Goal: Register for event/course

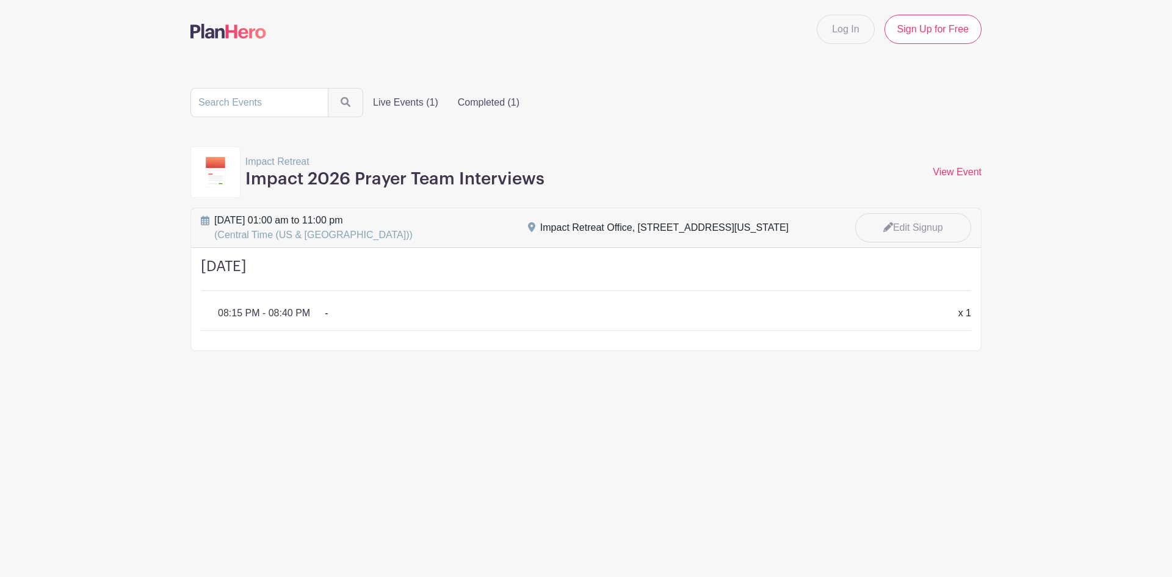
click at [484, 102] on label "Completed (1)" at bounding box center [488, 102] width 81 height 24
click at [0, 0] on input "Completed (1)" at bounding box center [0, 0] width 0 height 0
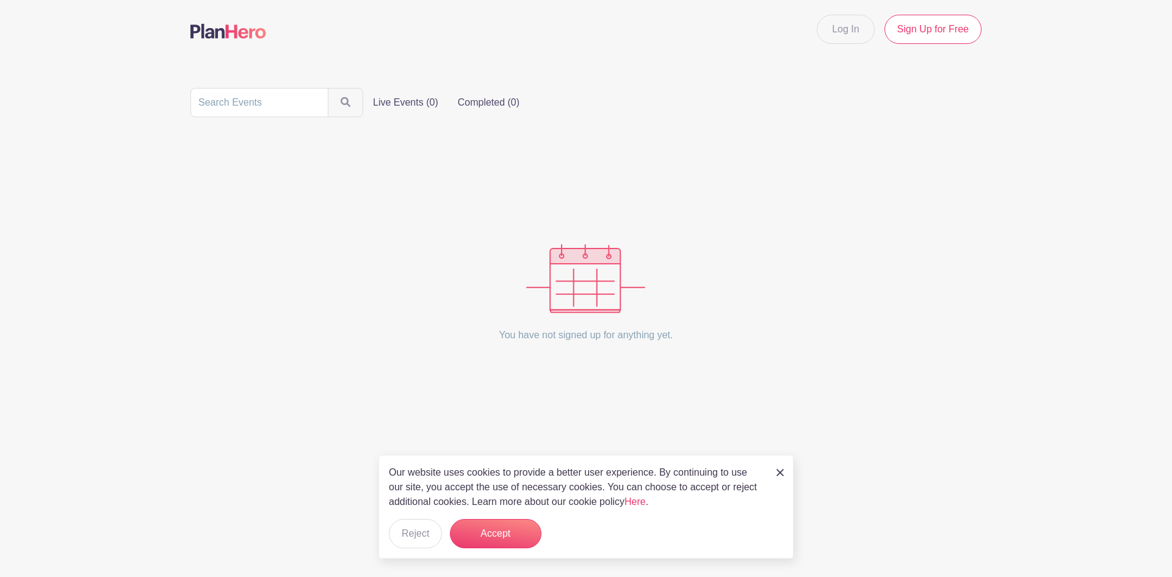
click at [407, 103] on label "Live Events (0)" at bounding box center [405, 102] width 85 height 24
click at [0, 0] on input "Live Events (0)" at bounding box center [0, 0] width 0 height 0
click at [490, 519] on button "Accept" at bounding box center [496, 533] width 92 height 29
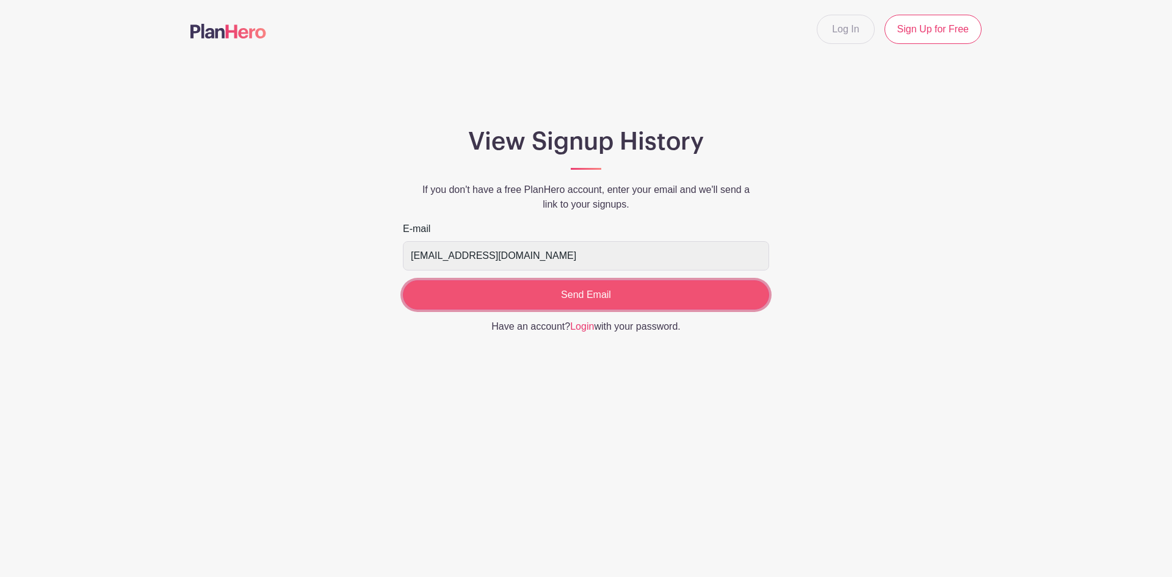
click at [556, 298] on input "Send Email" at bounding box center [586, 294] width 366 height 29
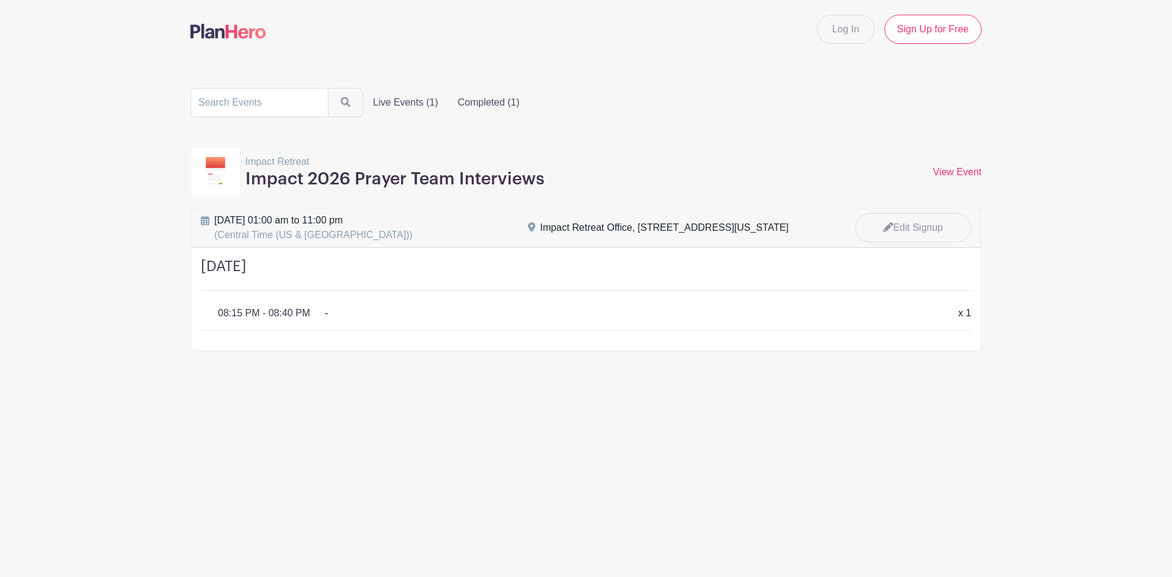
click at [468, 105] on label "Completed (1)" at bounding box center [488, 102] width 81 height 24
click at [0, 0] on input "Completed (1)" at bounding box center [0, 0] width 0 height 0
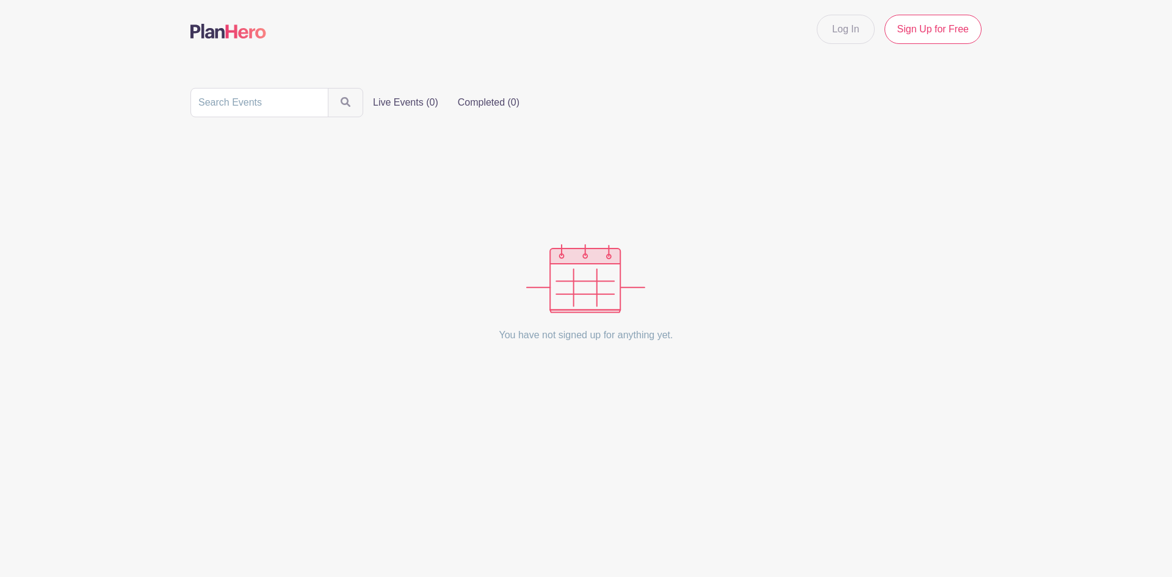
click at [395, 106] on label "Live Events (0)" at bounding box center [405, 102] width 85 height 24
click at [0, 0] on input "Live Events (0)" at bounding box center [0, 0] width 0 height 0
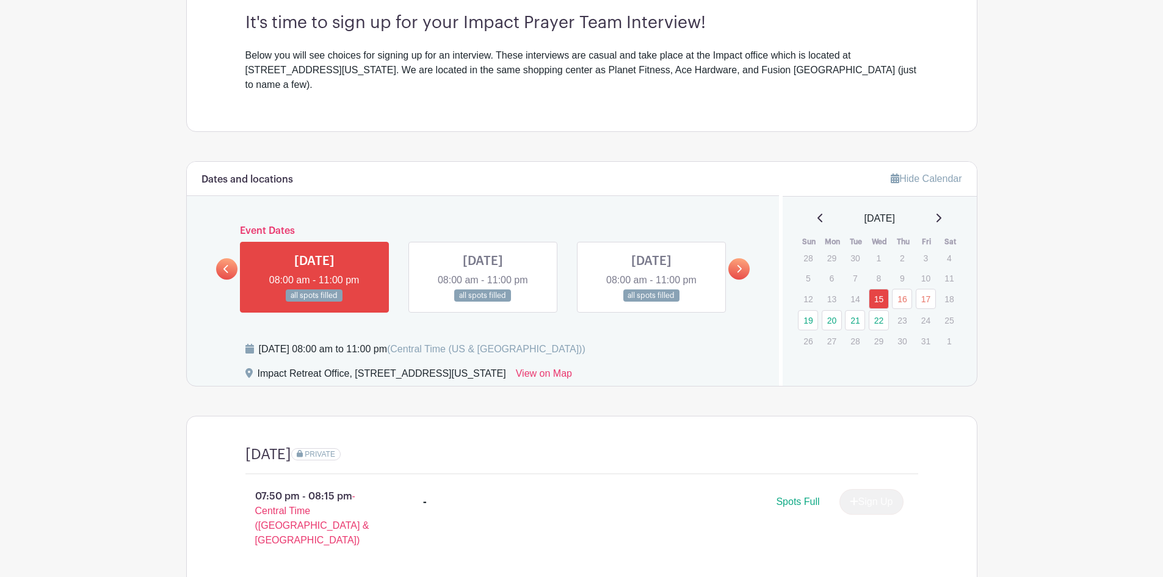
scroll to position [366, 0]
click at [741, 264] on icon at bounding box center [738, 268] width 5 height 9
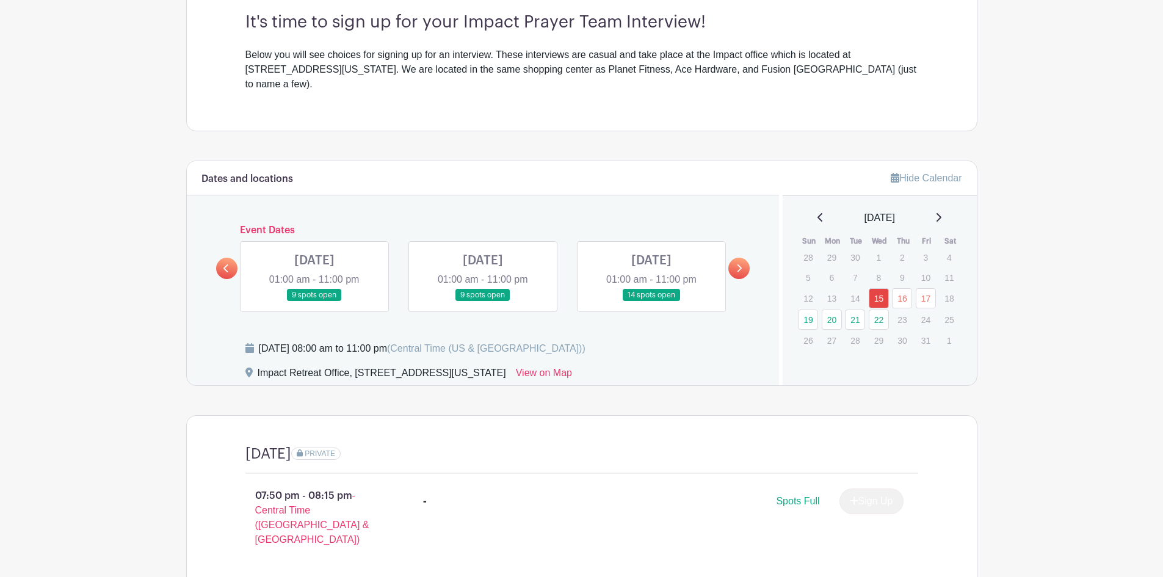
click at [736, 264] on icon at bounding box center [738, 268] width 5 height 9
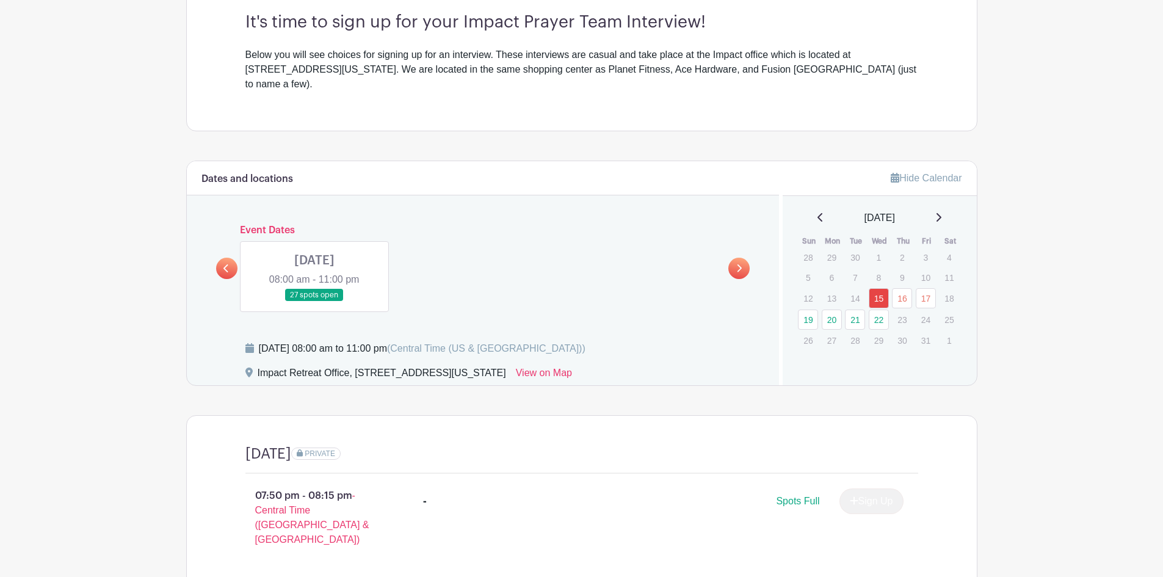
click at [224, 264] on icon at bounding box center [225, 268] width 5 height 8
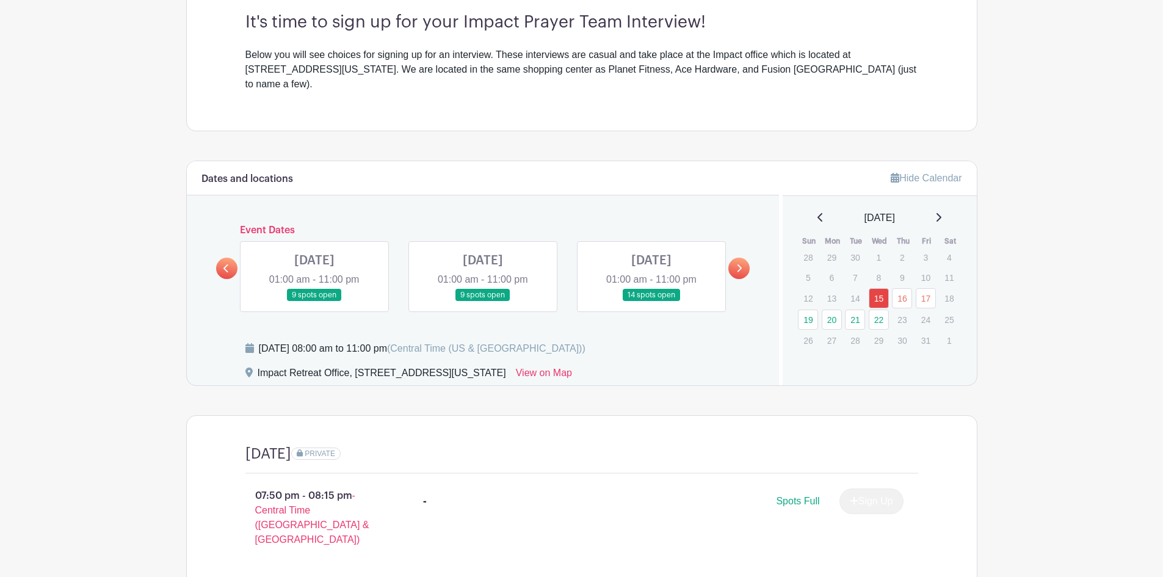
click at [740, 258] on link at bounding box center [738, 268] width 21 height 21
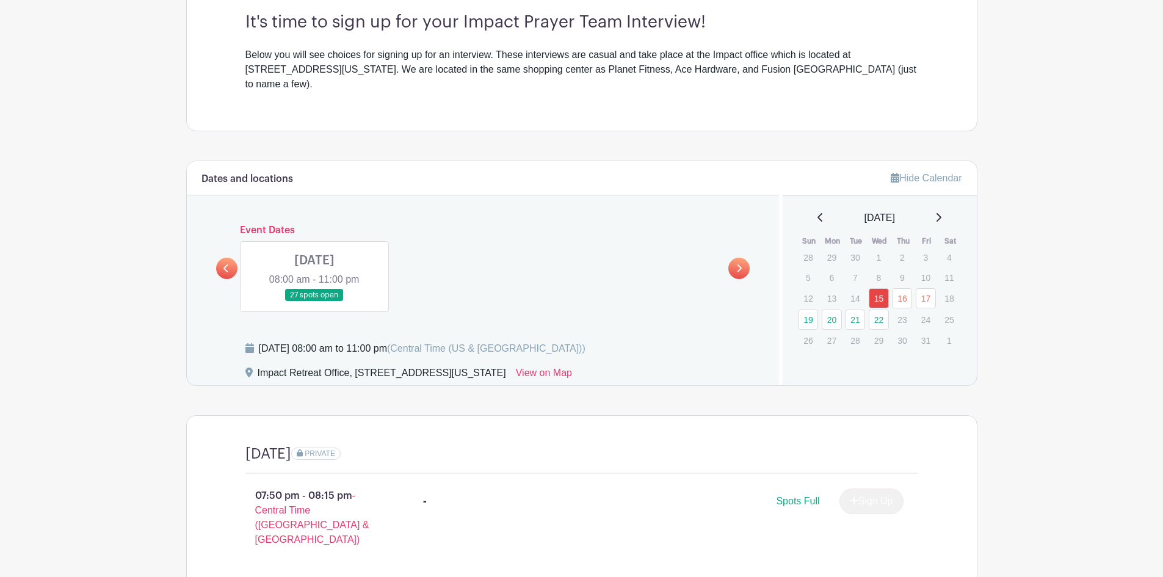
click at [314, 302] on link at bounding box center [314, 302] width 0 height 0
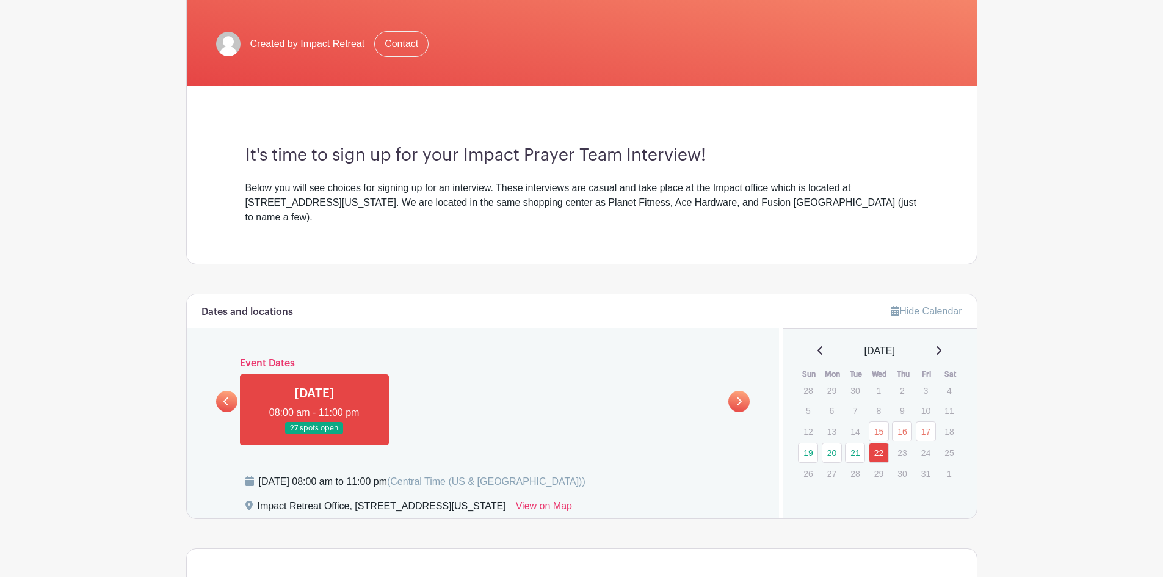
scroll to position [244, 0]
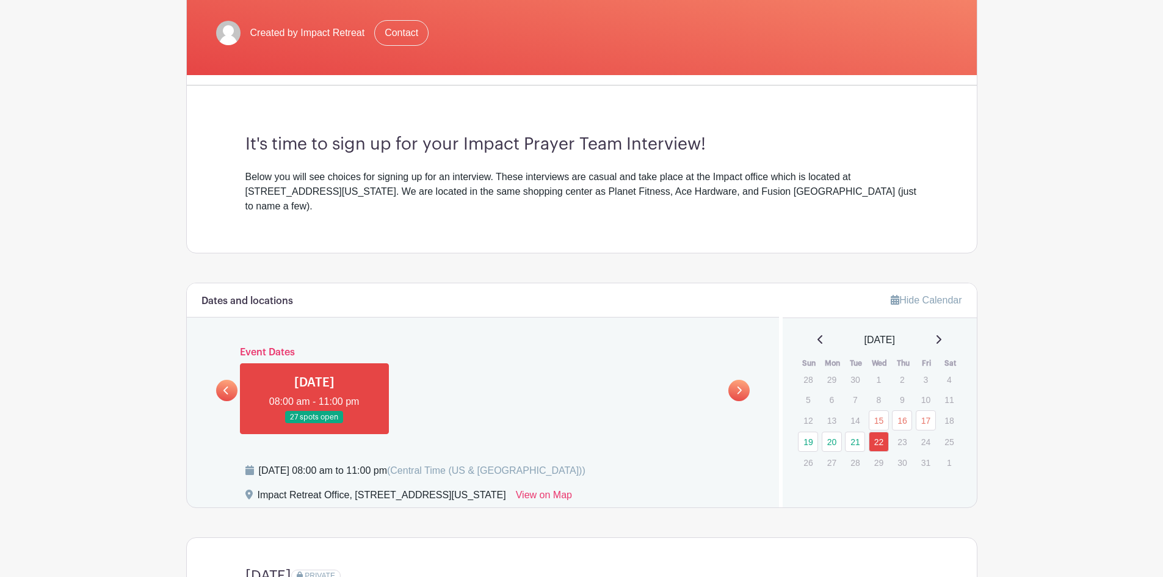
click at [235, 380] on link at bounding box center [226, 390] width 21 height 21
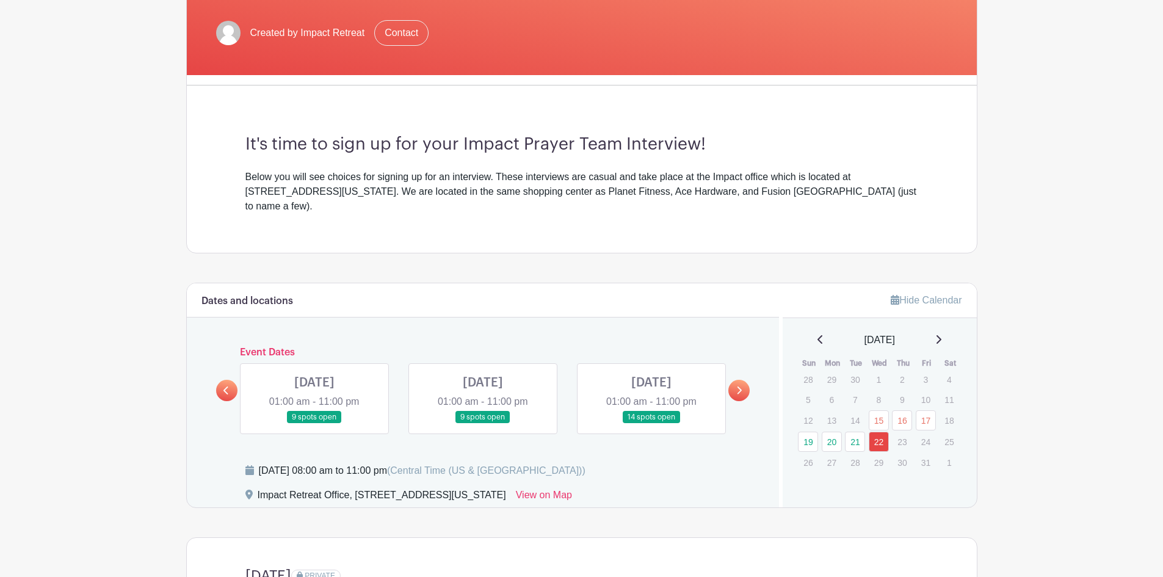
click at [228, 386] on icon at bounding box center [225, 390] width 5 height 9
drag, startPoint x: 305, startPoint y: 364, endPoint x: 319, endPoint y: 371, distance: 15.0
click at [314, 424] on link at bounding box center [314, 424] width 0 height 0
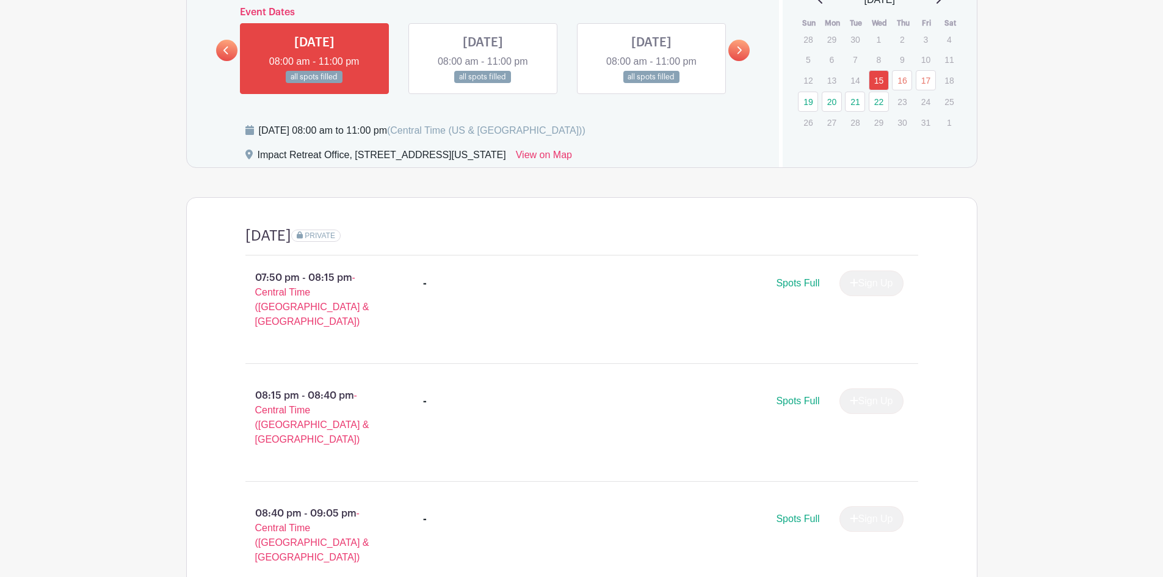
scroll to position [401, 0]
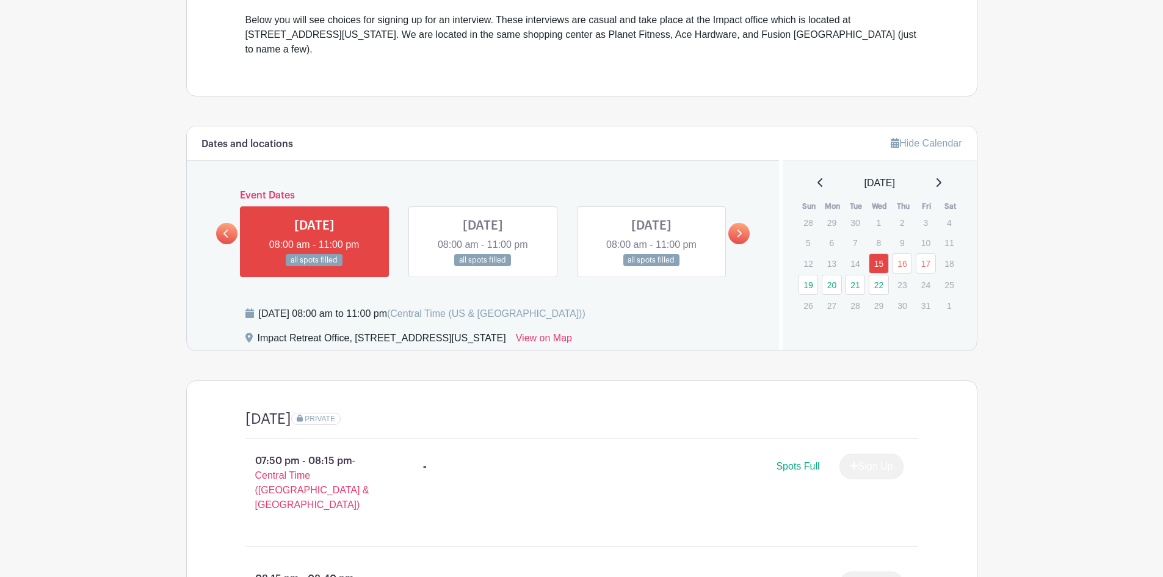
click at [483, 267] on link at bounding box center [483, 267] width 0 height 0
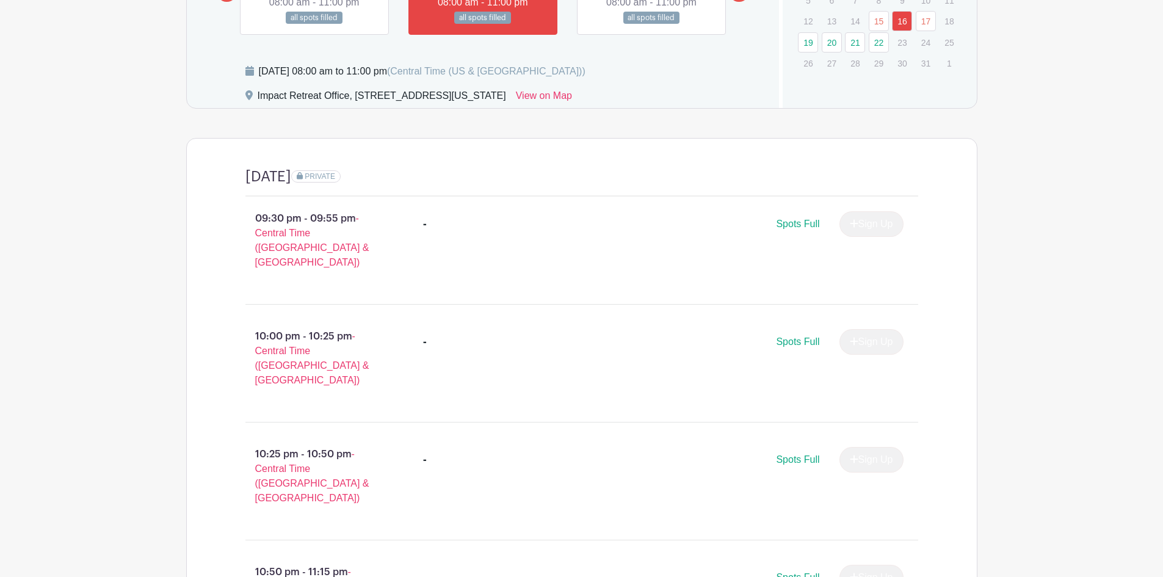
scroll to position [462, 0]
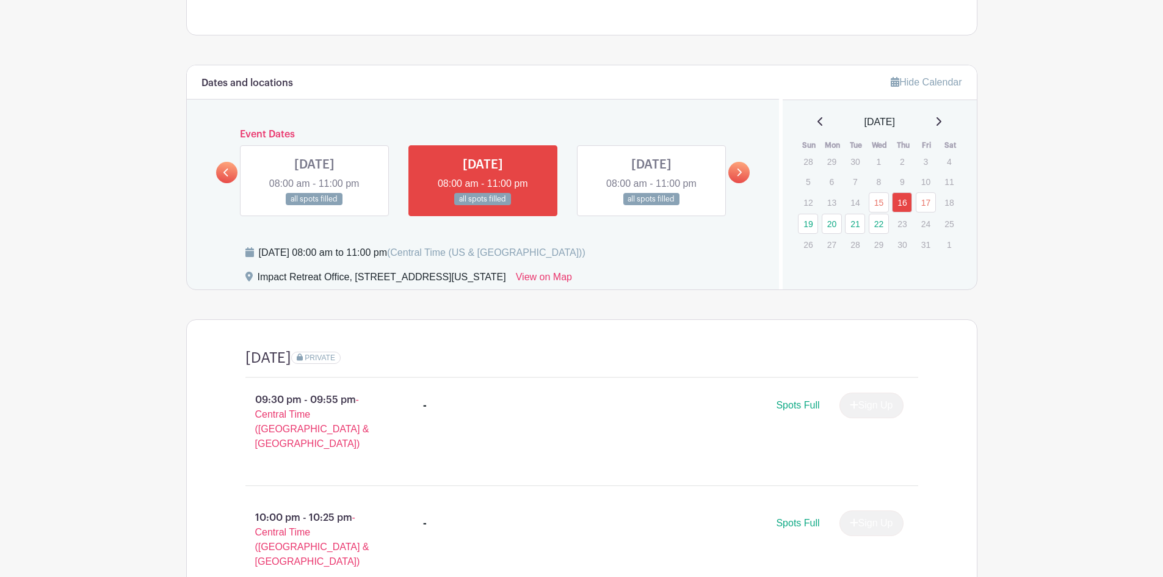
click at [651, 206] on link at bounding box center [651, 206] width 0 height 0
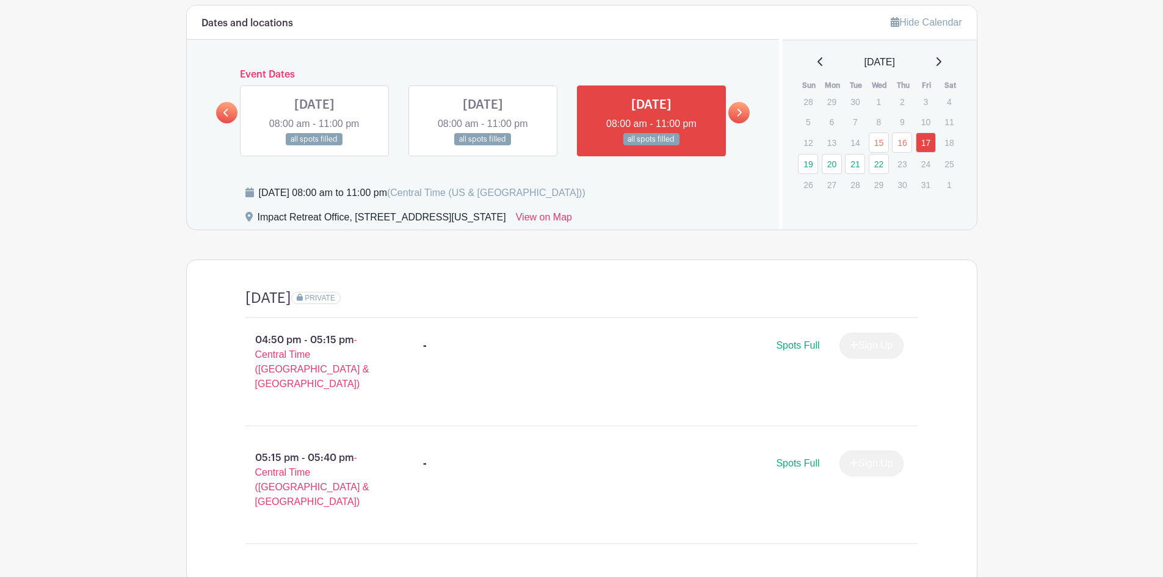
scroll to position [500, 0]
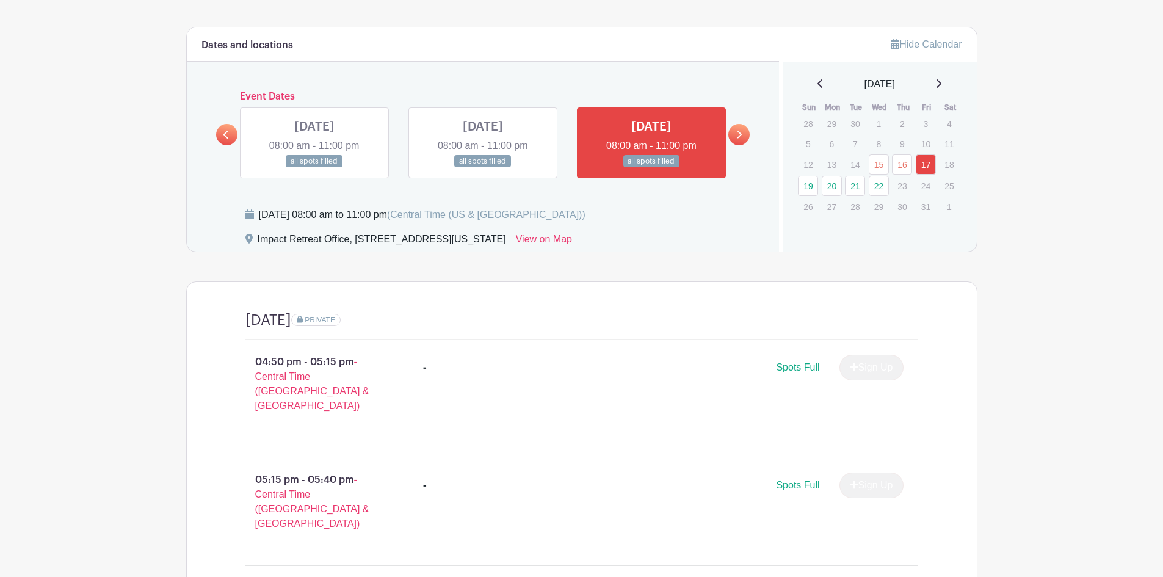
click at [738, 124] on link at bounding box center [738, 134] width 21 height 21
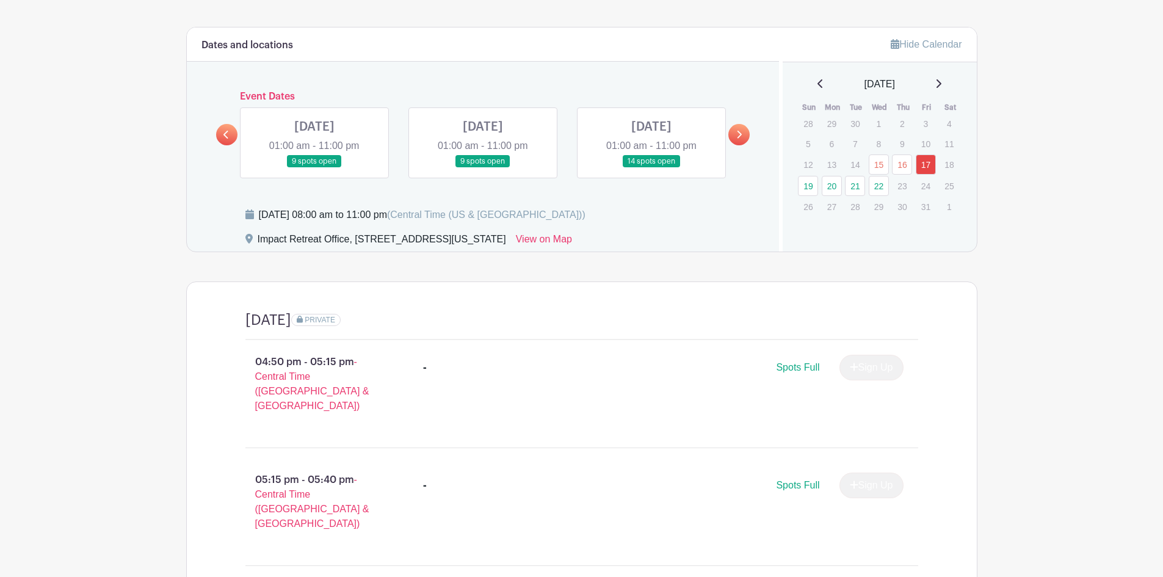
click at [314, 168] on link at bounding box center [314, 168] width 0 height 0
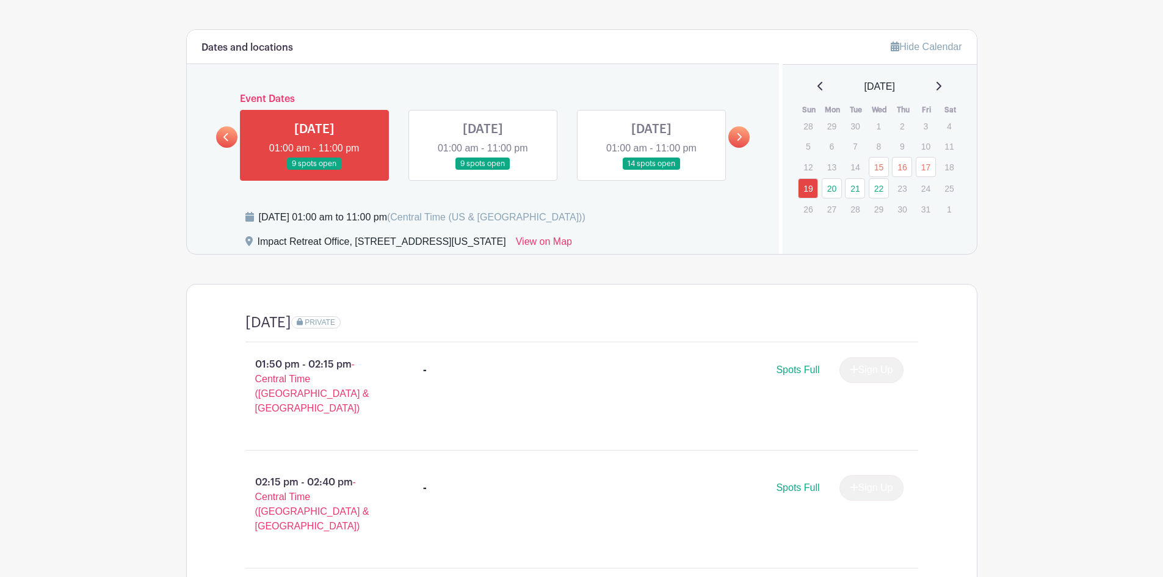
scroll to position [300, 0]
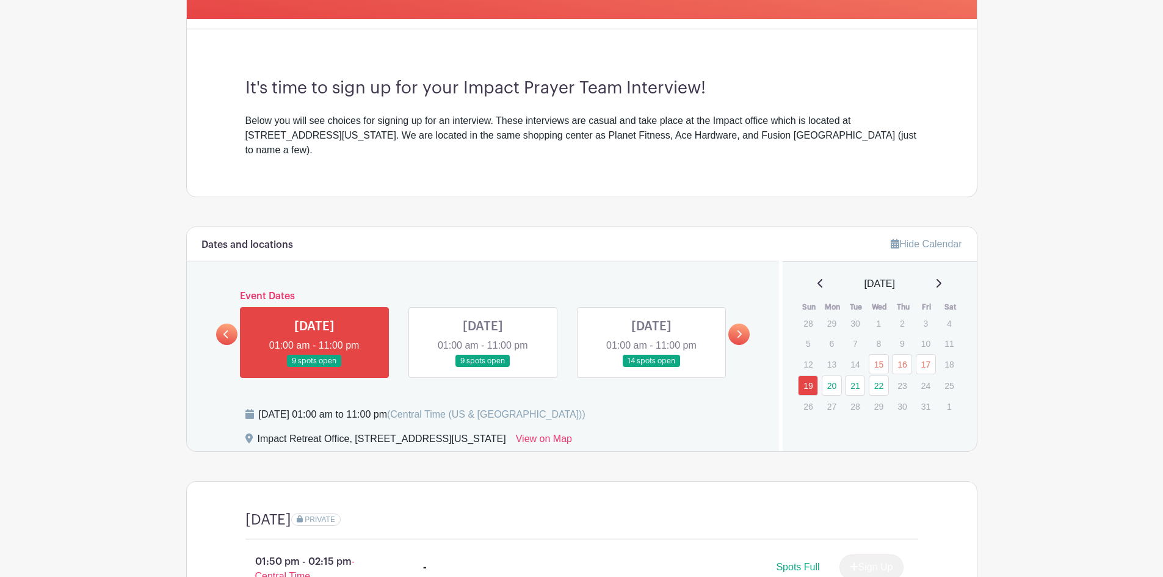
click at [483, 367] on link at bounding box center [483, 367] width 0 height 0
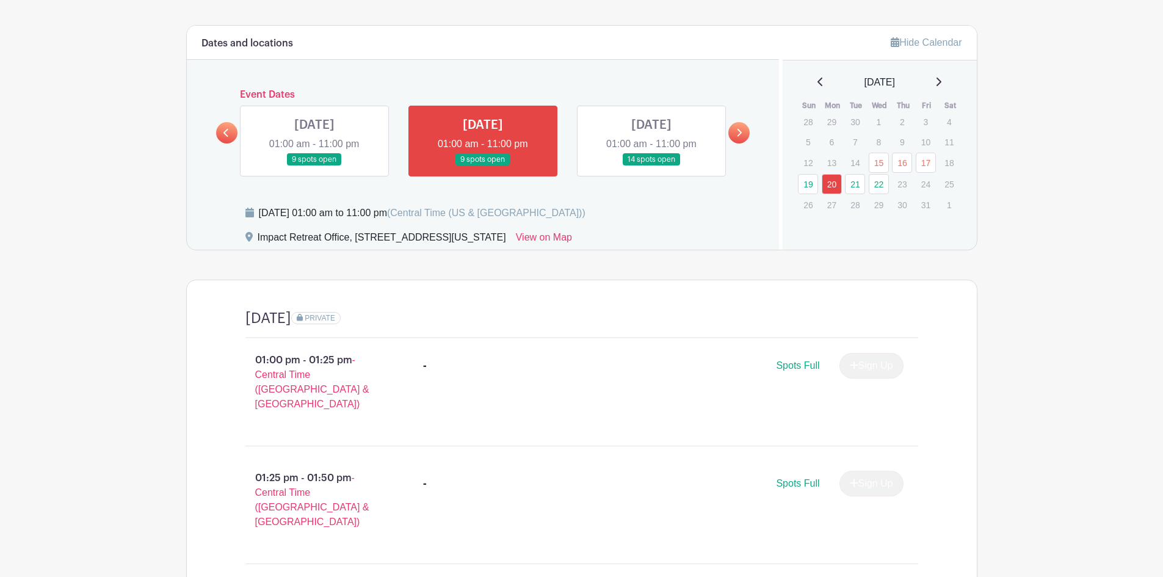
scroll to position [342, 0]
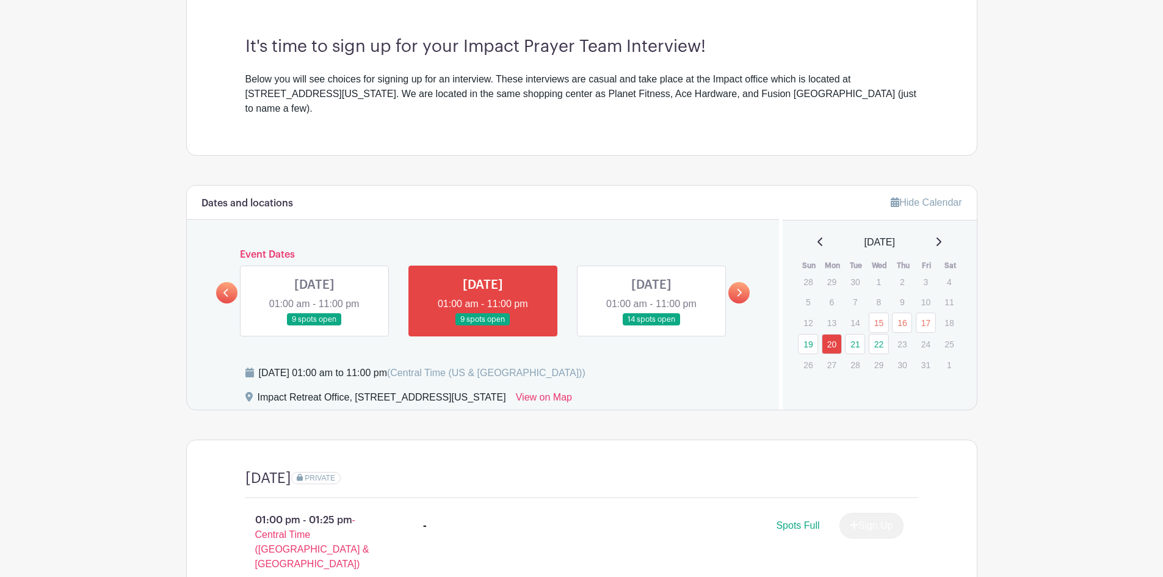
click at [651, 326] on link at bounding box center [651, 326] width 0 height 0
